Goal: Transaction & Acquisition: Purchase product/service

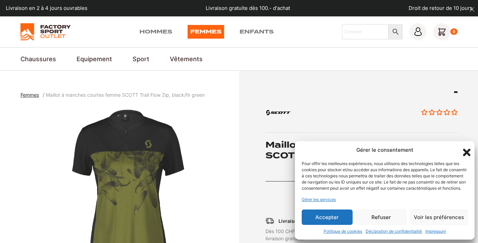
click at [378, 215] on button "Refuser" at bounding box center [381, 217] width 51 height 15
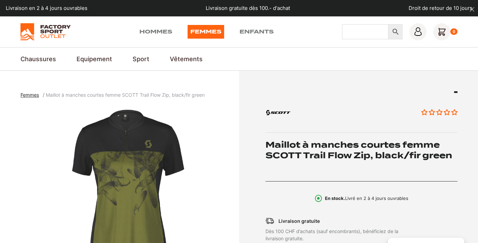
click at [351, 33] on input "Chercher" at bounding box center [365, 31] width 47 height 15
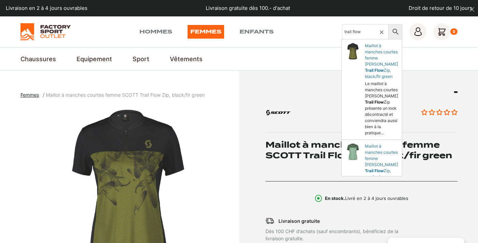
type input "trail flow"
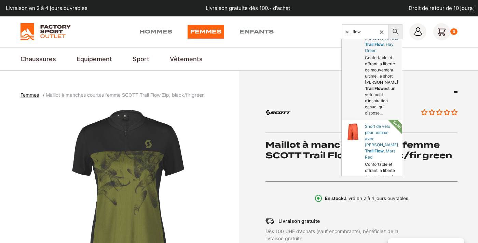
scroll to position [248, 0]
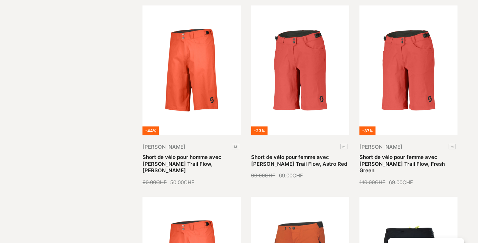
scroll to position [352, 0]
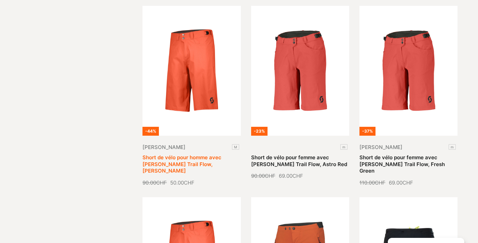
click at [191, 154] on link "Short de vélo pour homme avec [PERSON_NAME] Trail Flow, [PERSON_NAME]" at bounding box center [182, 164] width 79 height 20
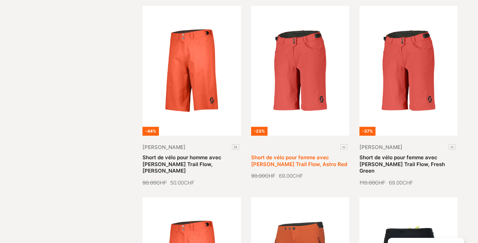
click at [317, 154] on link "Short de vélo pour femme avec [PERSON_NAME] Trail Flow, Astro Red" at bounding box center [299, 160] width 96 height 13
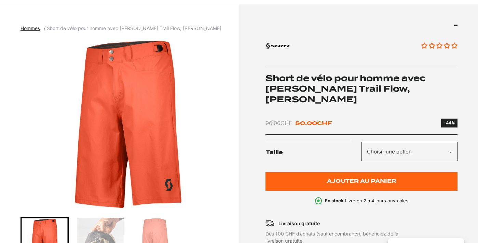
scroll to position [73, 0]
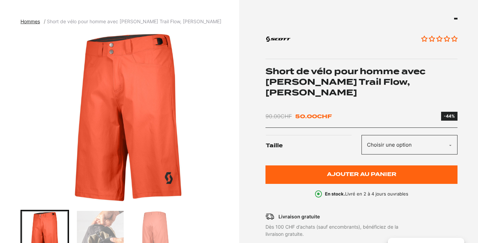
click at [390, 135] on select "Choisir une option M" at bounding box center [410, 144] width 96 height 19
select select "M"
click at [362, 135] on select "Choisir une option M" at bounding box center [410, 144] width 96 height 19
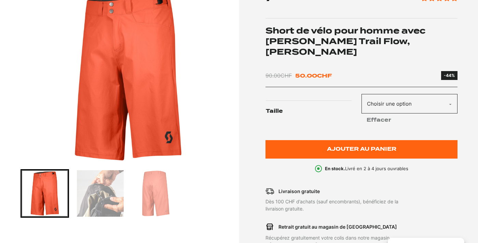
scroll to position [151, 0]
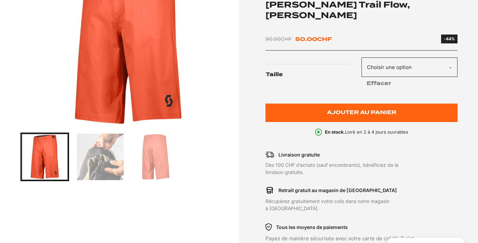
click at [104, 166] on img "Go to slide 2" at bounding box center [100, 157] width 46 height 46
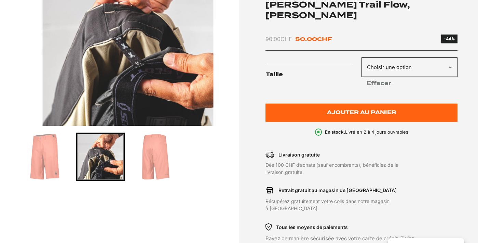
click at [146, 162] on img "Go to slide 3" at bounding box center [156, 157] width 46 height 46
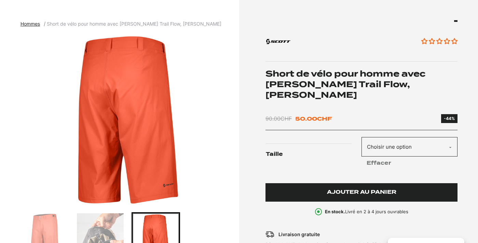
scroll to position [75, 0]
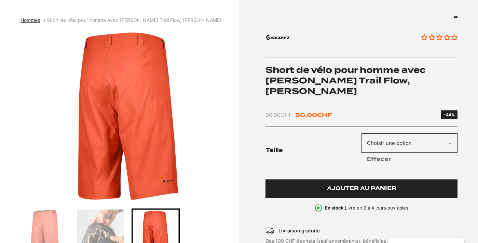
click at [346, 186] on span "Ajouter au panier" at bounding box center [361, 189] width 69 height 6
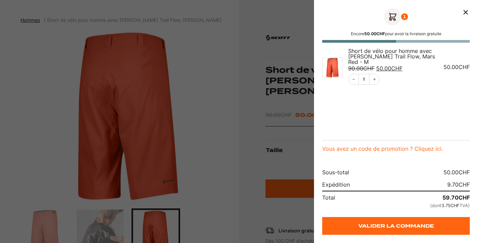
click at [294, 143] on div at bounding box center [239, 121] width 478 height 243
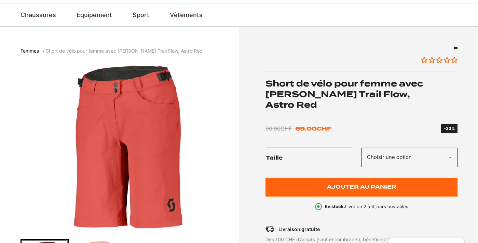
scroll to position [42, 0]
